Goal: Transaction & Acquisition: Subscribe to service/newsletter

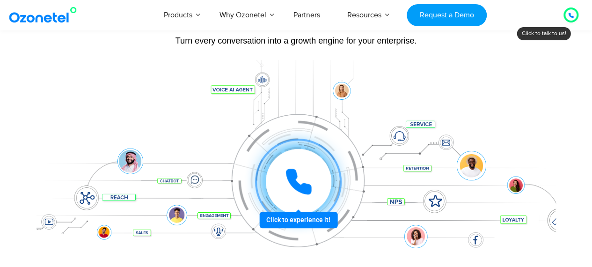
click at [302, 180] on icon at bounding box center [299, 182] width 28 height 28
click at [294, 177] on icon at bounding box center [298, 181] width 23 height 23
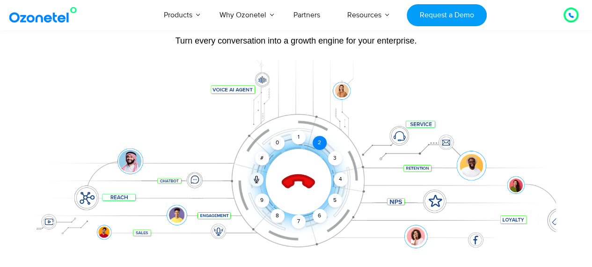
click at [319, 146] on div "2" at bounding box center [320, 143] width 14 height 14
click at [333, 154] on div "3" at bounding box center [335, 158] width 14 height 14
click at [339, 175] on div "4" at bounding box center [341, 179] width 14 height 14
click at [335, 200] on div "5" at bounding box center [335, 200] width 14 height 14
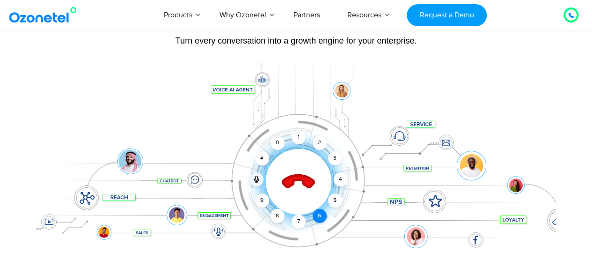
click at [326, 215] on div "6" at bounding box center [320, 216] width 14 height 14
click at [325, 216] on div "6" at bounding box center [320, 216] width 14 height 14
click at [300, 222] on div "7" at bounding box center [299, 221] width 14 height 14
click at [260, 205] on div "9" at bounding box center [262, 200] width 14 height 14
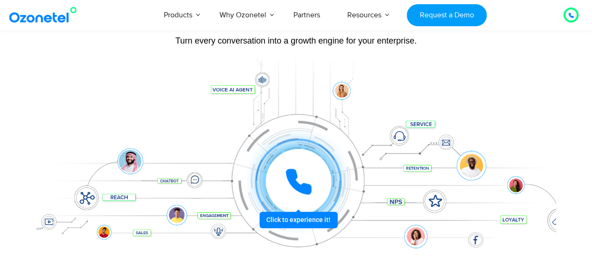
click at [303, 189] on icon at bounding box center [298, 181] width 23 height 23
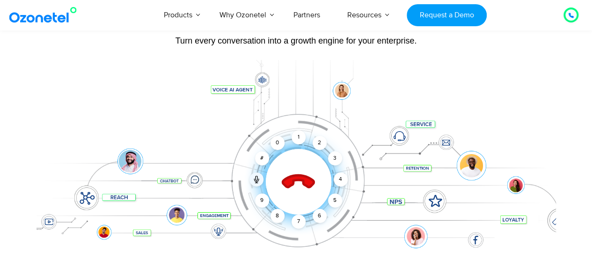
click at [303, 189] on icon at bounding box center [299, 182] width 40 height 40
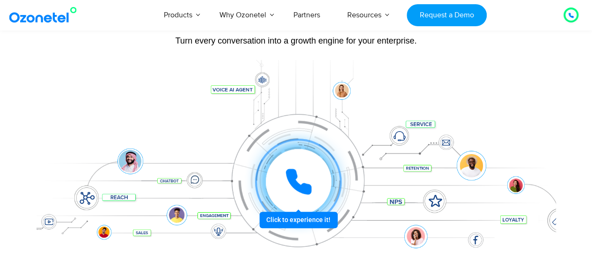
click at [300, 158] on div at bounding box center [299, 182] width 66 height 66
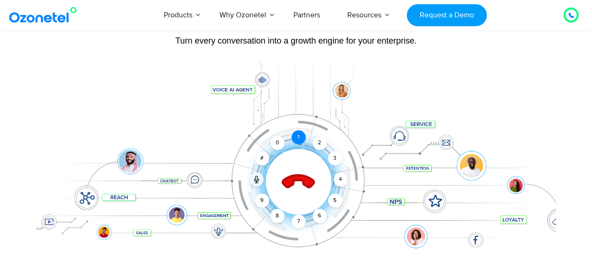
click at [294, 136] on div "1" at bounding box center [299, 137] width 14 height 14
click at [300, 168] on icon at bounding box center [299, 182] width 40 height 40
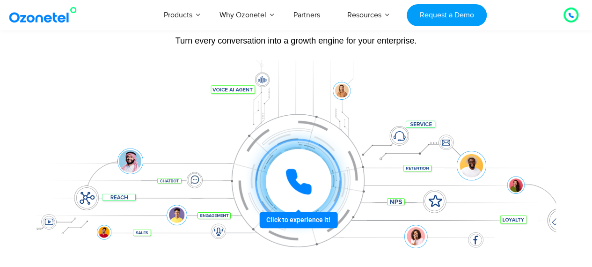
click at [300, 171] on icon at bounding box center [299, 182] width 28 height 28
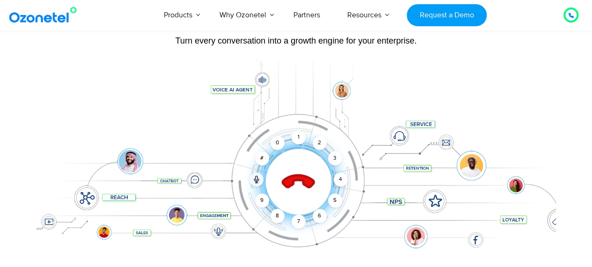
click at [295, 180] on icon at bounding box center [298, 182] width 33 height 33
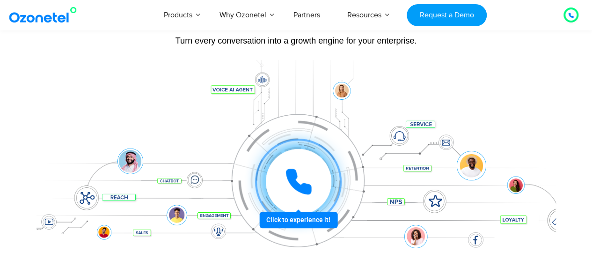
click at [295, 179] on icon at bounding box center [298, 181] width 23 height 23
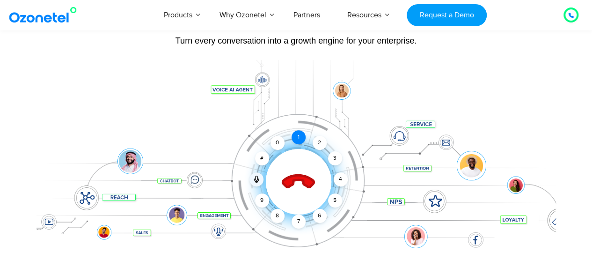
click at [298, 138] on div "1" at bounding box center [299, 137] width 14 height 14
click at [317, 143] on div "2" at bounding box center [320, 143] width 14 height 14
click at [322, 147] on div "2" at bounding box center [320, 143] width 14 height 14
click at [331, 155] on div "3" at bounding box center [335, 158] width 14 height 14
click at [320, 145] on div "2" at bounding box center [320, 143] width 14 height 14
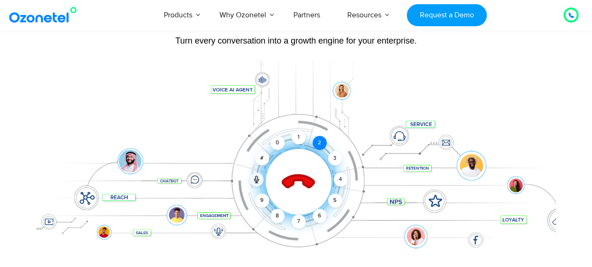
click at [320, 145] on div "2" at bounding box center [320, 143] width 14 height 14
click at [305, 174] on icon at bounding box center [299, 182] width 40 height 40
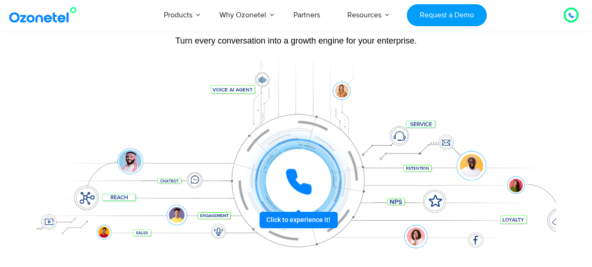
click at [304, 216] on div at bounding box center [298, 181] width 69 height 69
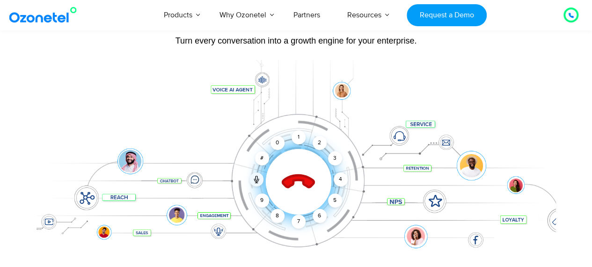
click at [435, 77] on div at bounding box center [297, 167] width 520 height 215
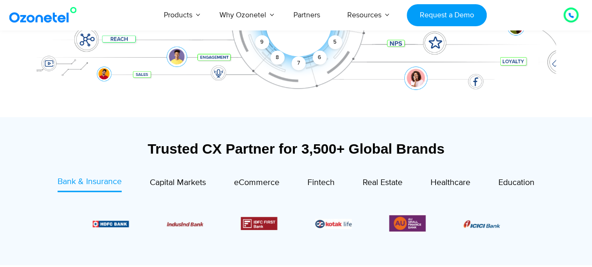
scroll to position [281, 0]
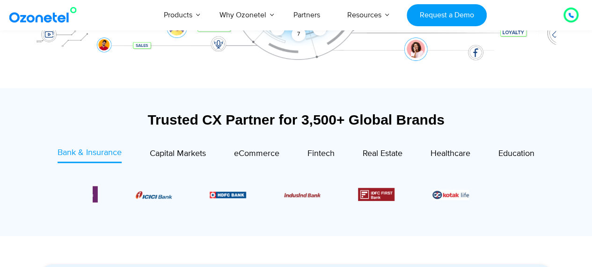
click at [236, 216] on div at bounding box center [297, 194] width 464 height 52
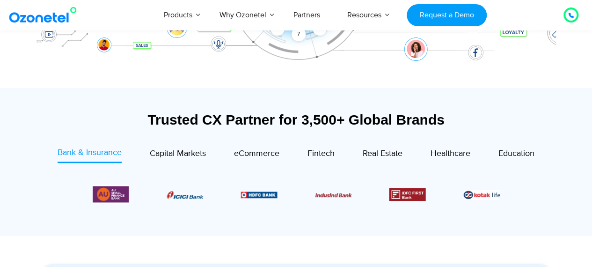
drag, startPoint x: 440, startPoint y: 193, endPoint x: 217, endPoint y: 199, distance: 222.5
click at [217, 199] on div "Image Carousel" at bounding box center [296, 193] width 407 height 19
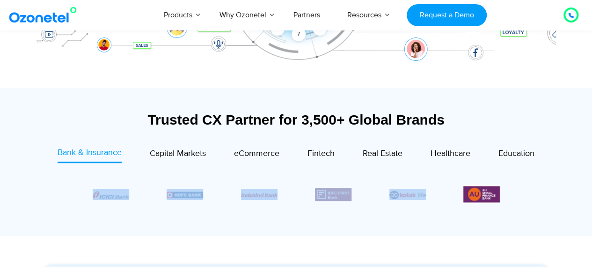
drag, startPoint x: 138, startPoint y: 196, endPoint x: 394, endPoint y: 195, distance: 255.6
click at [392, 195] on div "Image Carousel" at bounding box center [296, 193] width 407 height 19
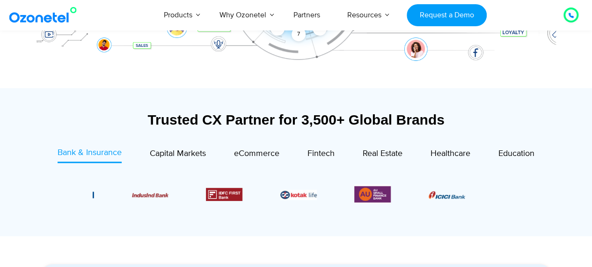
click at [533, 194] on section at bounding box center [296, 194] width 482 height 71
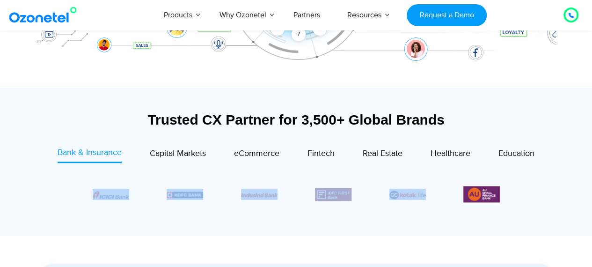
drag, startPoint x: 145, startPoint y: 192, endPoint x: 391, endPoint y: 192, distance: 246.7
click at [391, 192] on div "Image Carousel" at bounding box center [296, 193] width 407 height 19
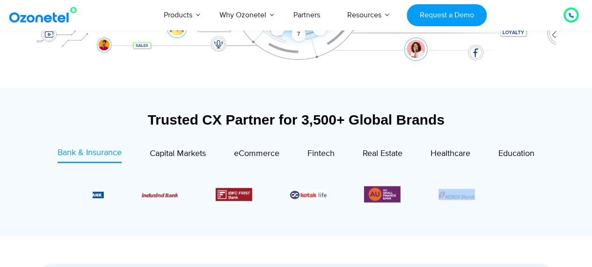
click at [455, 191] on img "1 / 6" at bounding box center [456, 194] width 37 height 7
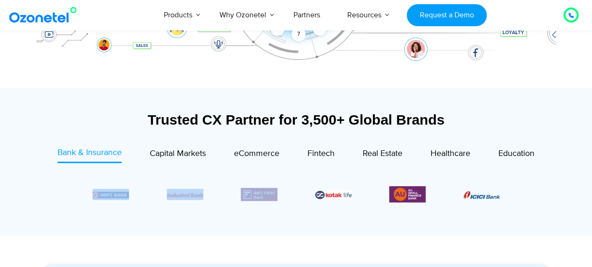
drag, startPoint x: 92, startPoint y: 194, endPoint x: 260, endPoint y: 194, distance: 168.6
click at [260, 194] on div at bounding box center [296, 194] width 454 height 43
click at [178, 154] on span "Capital Markets" at bounding box center [178, 153] width 56 height 10
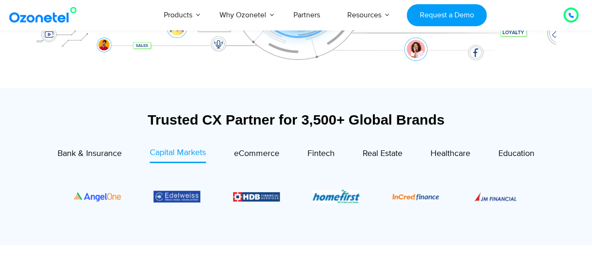
drag, startPoint x: 492, startPoint y: 200, endPoint x: 301, endPoint y: 192, distance: 191.2
click at [301, 192] on div "Image Carousel" at bounding box center [296, 196] width 445 height 47
drag, startPoint x: 245, startPoint y: 144, endPoint x: 245, endPoint y: 152, distance: 8.4
click at [245, 152] on div "Trusted CX Partner for 3,500+ Global Brands Bank & Insurance Capital Markets" at bounding box center [296, 175] width 510 height 129
click at [245, 152] on span "eCommerce" at bounding box center [256, 153] width 45 height 10
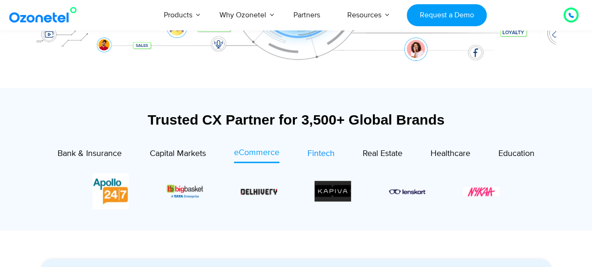
drag, startPoint x: 474, startPoint y: 191, endPoint x: 317, endPoint y: 149, distance: 163.1
click at [317, 149] on div "Bank & Insurance Capital Markets" at bounding box center [297, 186] width 492 height 79
click at [312, 153] on span "Fintech" at bounding box center [321, 153] width 27 height 10
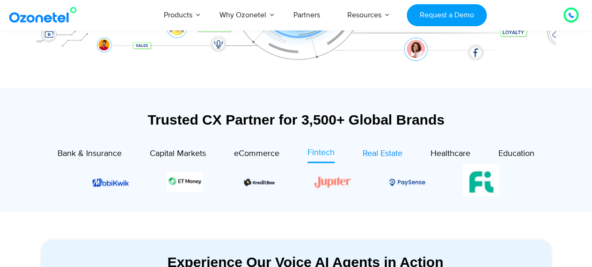
click at [375, 151] on span "Real Estate" at bounding box center [383, 153] width 40 height 10
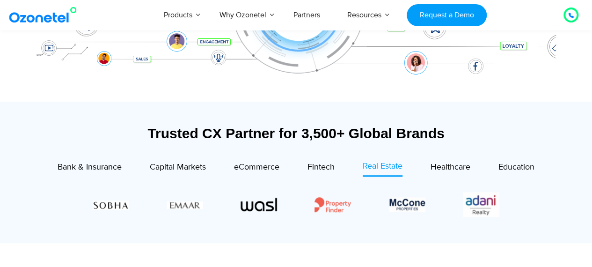
scroll to position [266, 0]
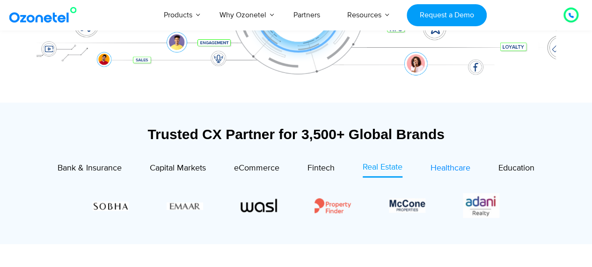
click at [443, 162] on div "Healthcare" at bounding box center [451, 168] width 40 height 13
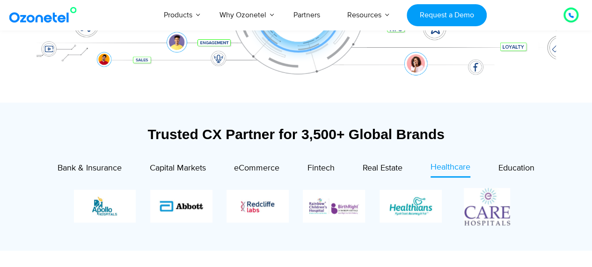
click at [502, 134] on div "Trusted CX Partner for 3,500+ Global Brands" at bounding box center [296, 134] width 510 height 16
click at [516, 163] on span "Education" at bounding box center [517, 168] width 36 height 10
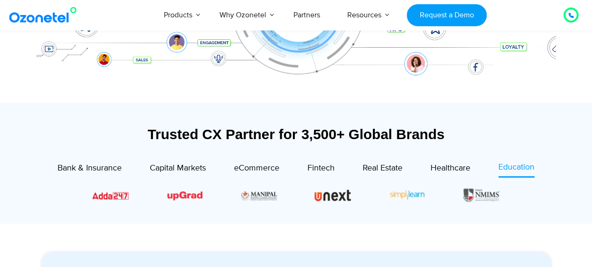
drag, startPoint x: 485, startPoint y: 198, endPoint x: 376, endPoint y: 195, distance: 108.7
click at [376, 195] on div "Image Carousel" at bounding box center [296, 194] width 407 height 15
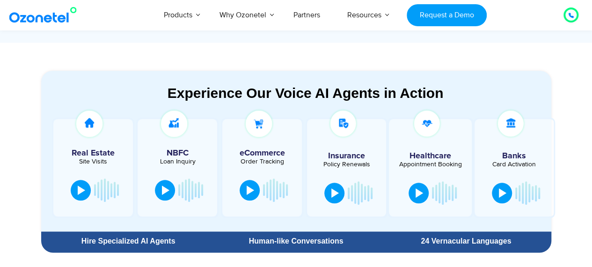
scroll to position [452, 0]
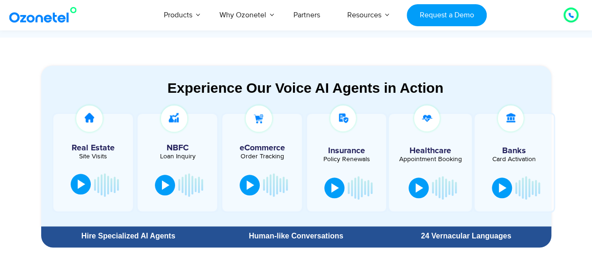
click at [76, 181] on button at bounding box center [81, 184] width 20 height 21
click at [87, 182] on button at bounding box center [83, 185] width 19 height 21
click at [161, 184] on button at bounding box center [165, 184] width 20 height 21
click at [168, 180] on button at bounding box center [168, 185] width 19 height 21
click at [247, 186] on div at bounding box center [250, 183] width 7 height 9
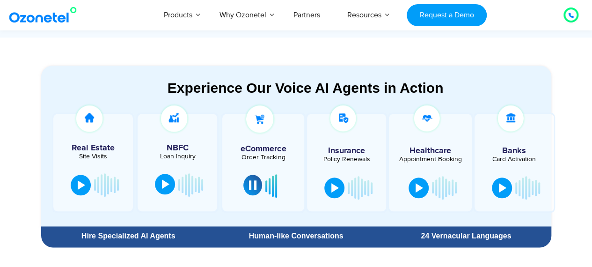
click at [247, 186] on button at bounding box center [252, 185] width 19 height 21
click at [336, 183] on div at bounding box center [334, 186] width 7 height 9
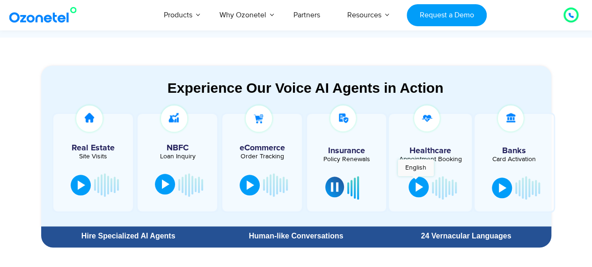
click at [419, 181] on button at bounding box center [419, 187] width 20 height 21
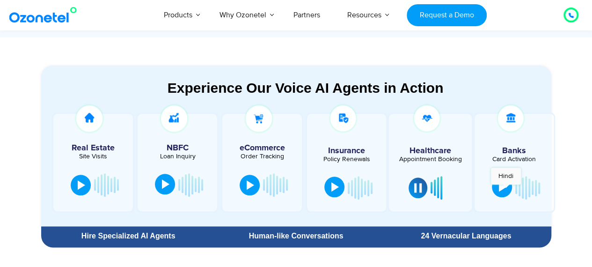
click at [506, 189] on div at bounding box center [502, 186] width 7 height 9
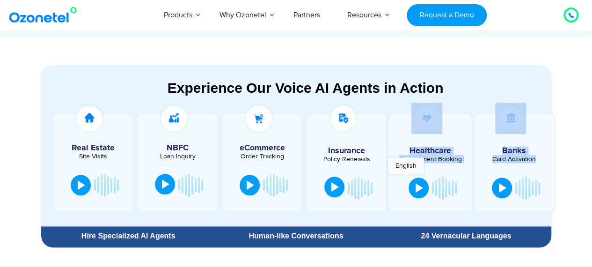
drag, startPoint x: 523, startPoint y: 174, endPoint x: 344, endPoint y: 181, distance: 179.9
click at [344, 181] on div "Real Estate Site Visits NBFC Loan Inquiry" at bounding box center [306, 162] width 510 height 100
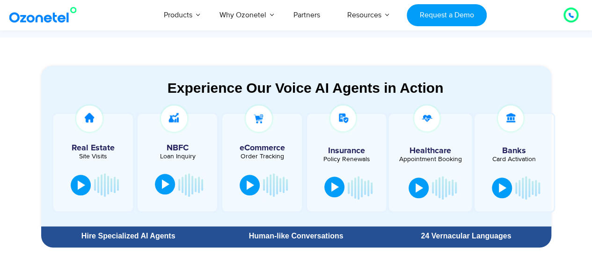
click at [363, 89] on div "Experience Our Voice AI Agents in Action" at bounding box center [306, 88] width 510 height 16
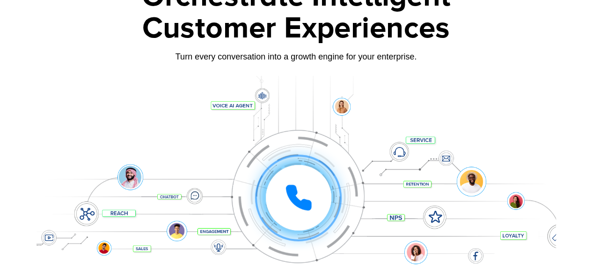
scroll to position [0, 0]
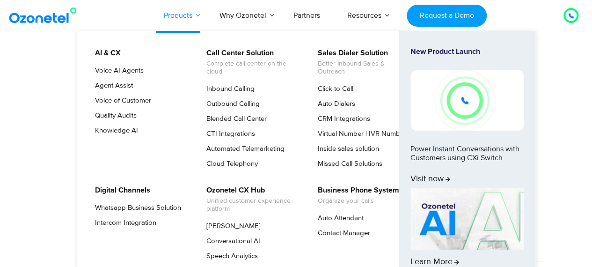
click at [184, 9] on link "Products" at bounding box center [178, 15] width 56 height 31
click at [182, 20] on link "Products" at bounding box center [178, 15] width 56 height 31
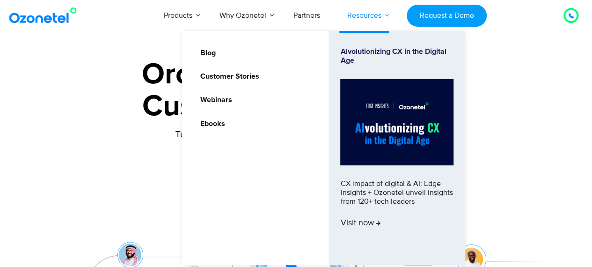
click at [382, 19] on link "Resources" at bounding box center [364, 15] width 61 height 31
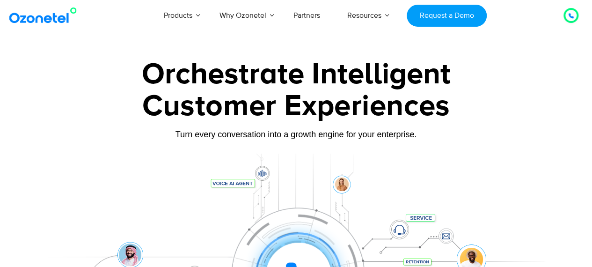
click at [570, 12] on div at bounding box center [571, 15] width 6 height 11
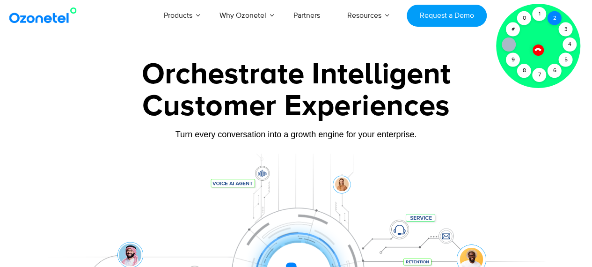
click at [556, 17] on div "2" at bounding box center [555, 18] width 14 height 14
click at [518, 61] on div "9" at bounding box center [513, 60] width 14 height 14
click at [550, 16] on div "2" at bounding box center [555, 18] width 14 height 14
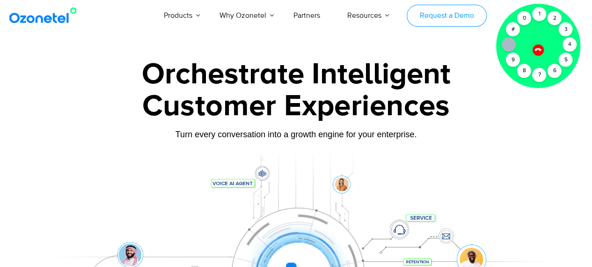
click at [444, 15] on link "Request a Demo" at bounding box center [447, 16] width 80 height 22
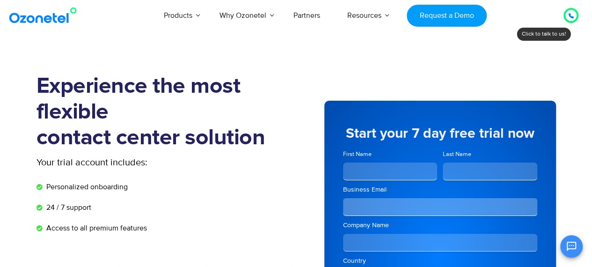
click at [569, 13] on icon at bounding box center [571, 16] width 6 height 6
